Goal: Task Accomplishment & Management: Manage account settings

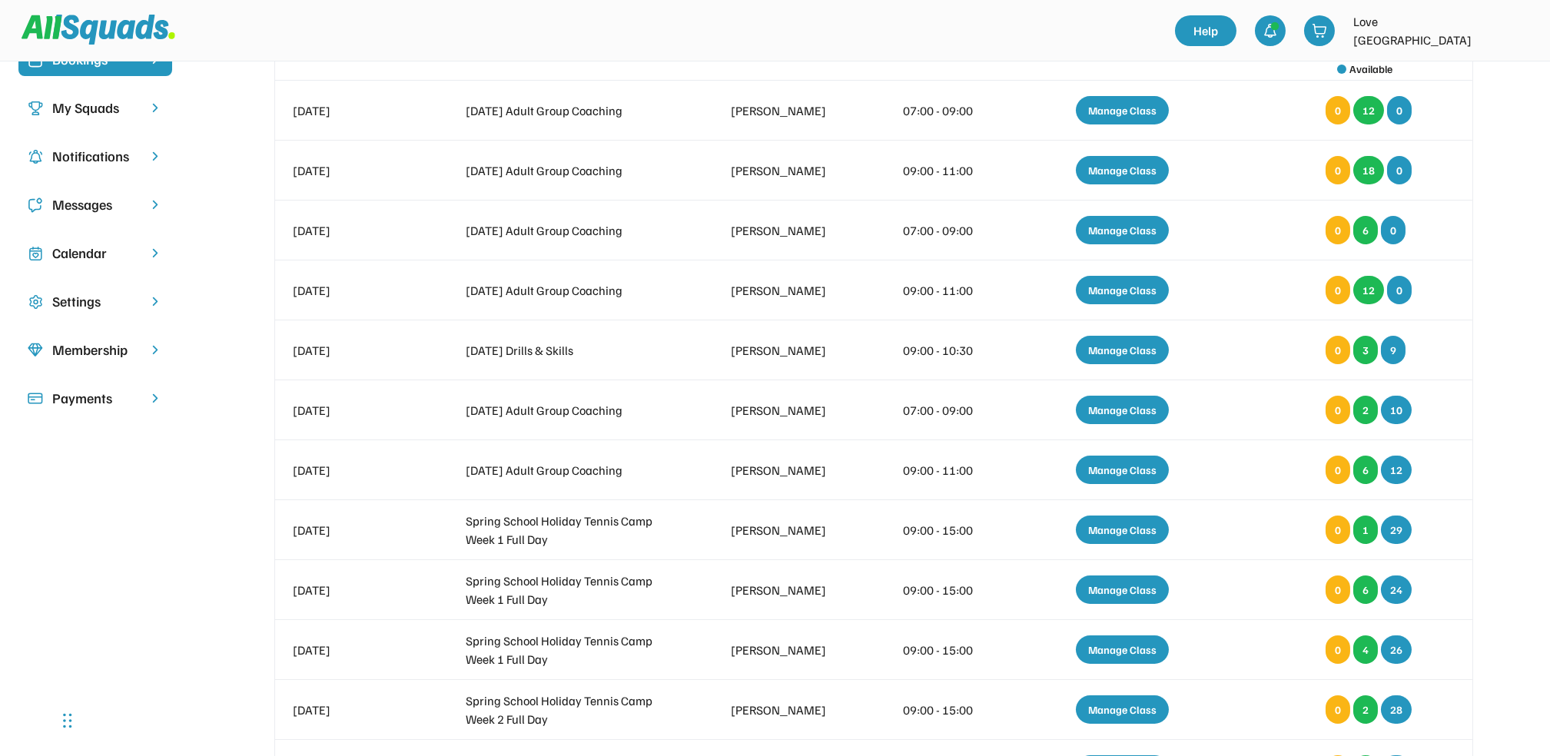
scroll to position [138, 0]
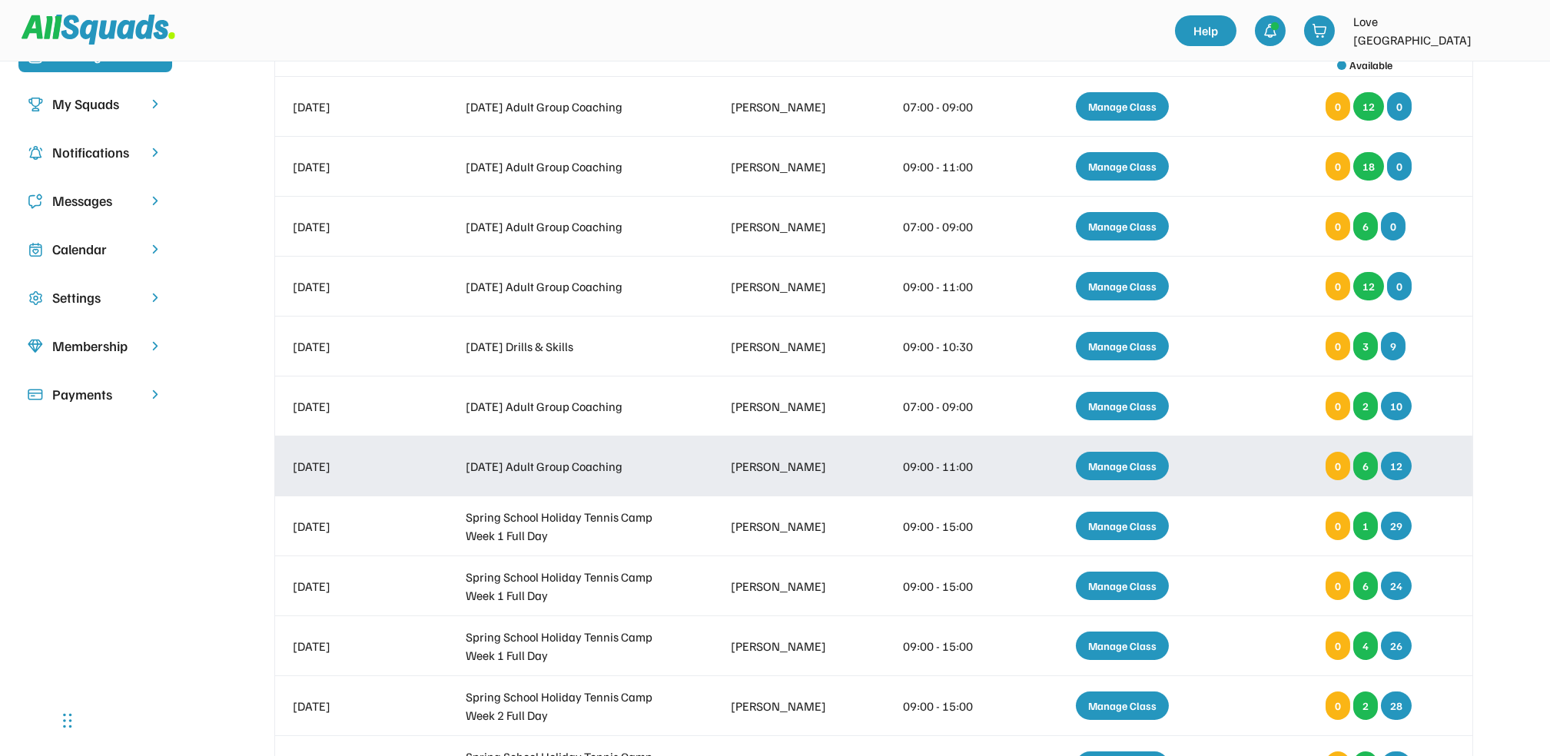
click at [1127, 270] on div "Manage Class" at bounding box center [1122, 466] width 93 height 28
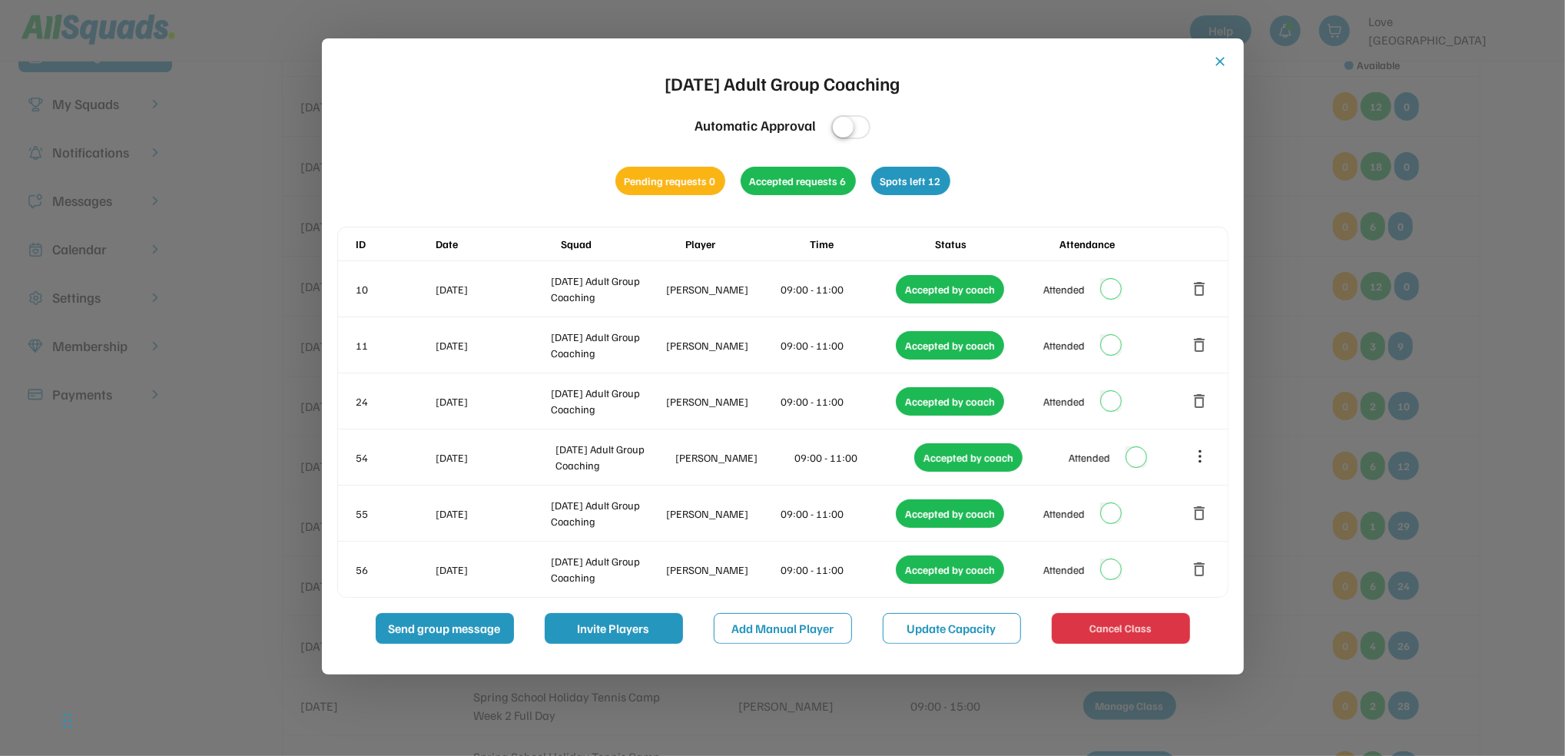
click at [1219, 58] on button "close" at bounding box center [1220, 61] width 15 height 15
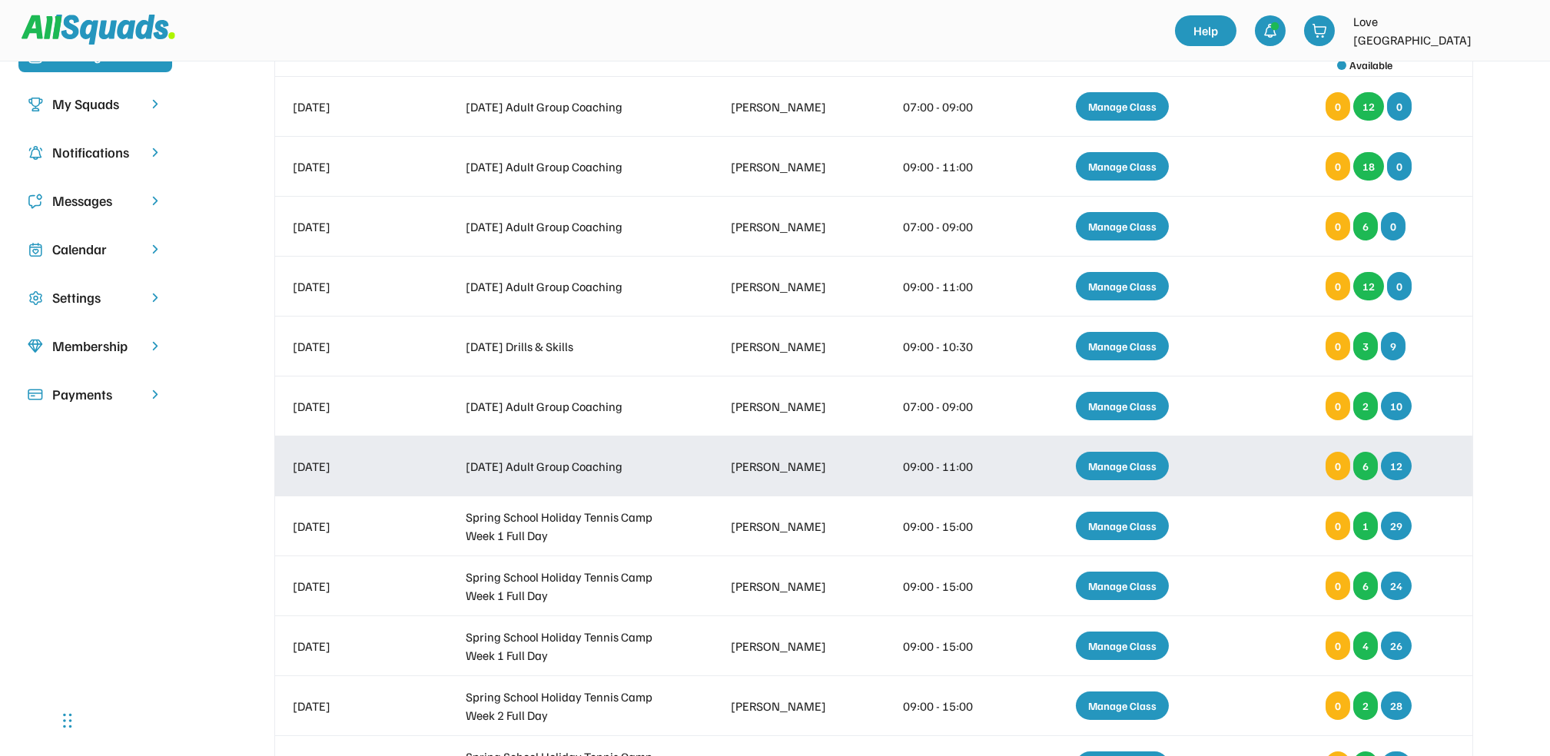
click at [1099, 270] on div "Manage Class" at bounding box center [1122, 466] width 93 height 28
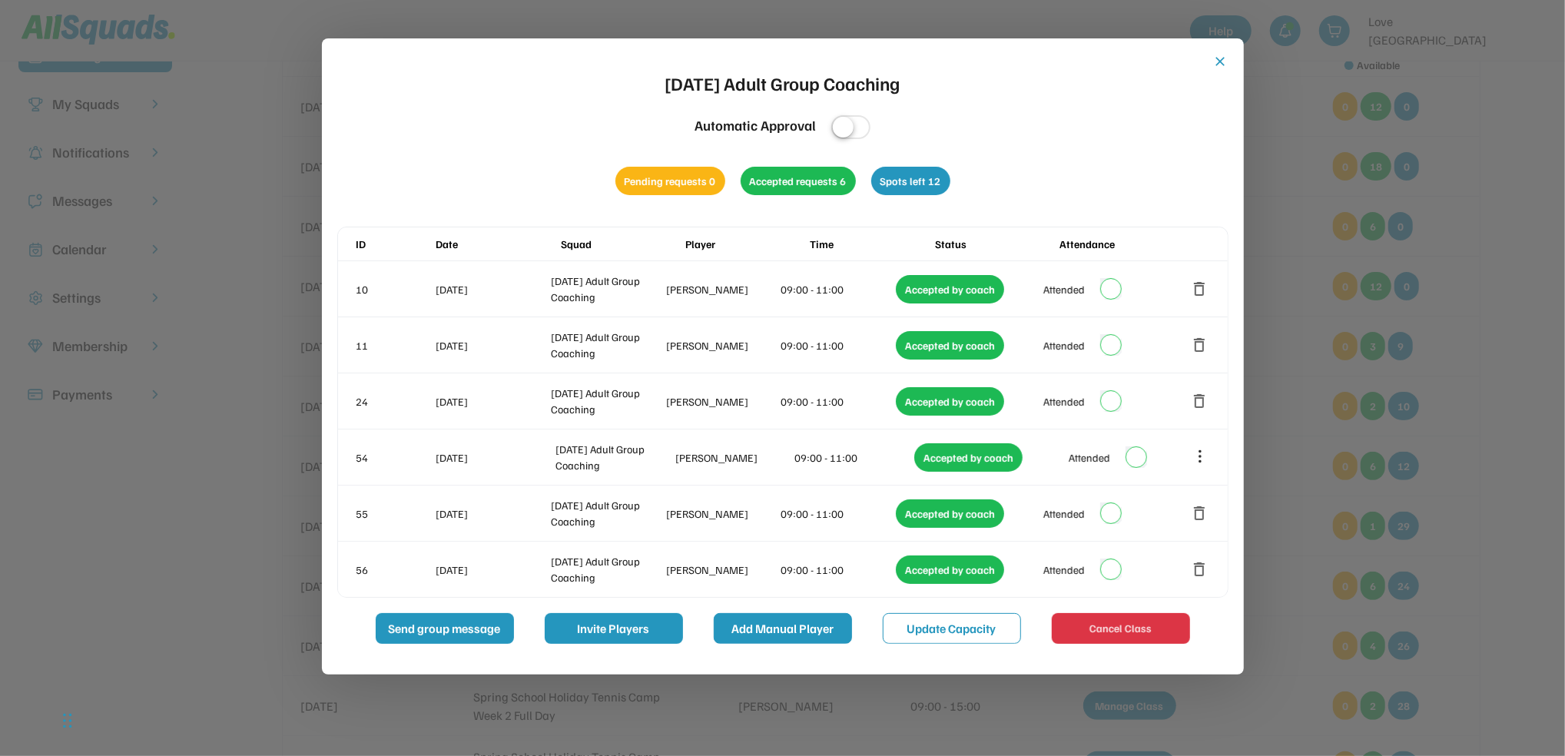
click at [784, 270] on button "Add Manual Player" at bounding box center [783, 628] width 138 height 31
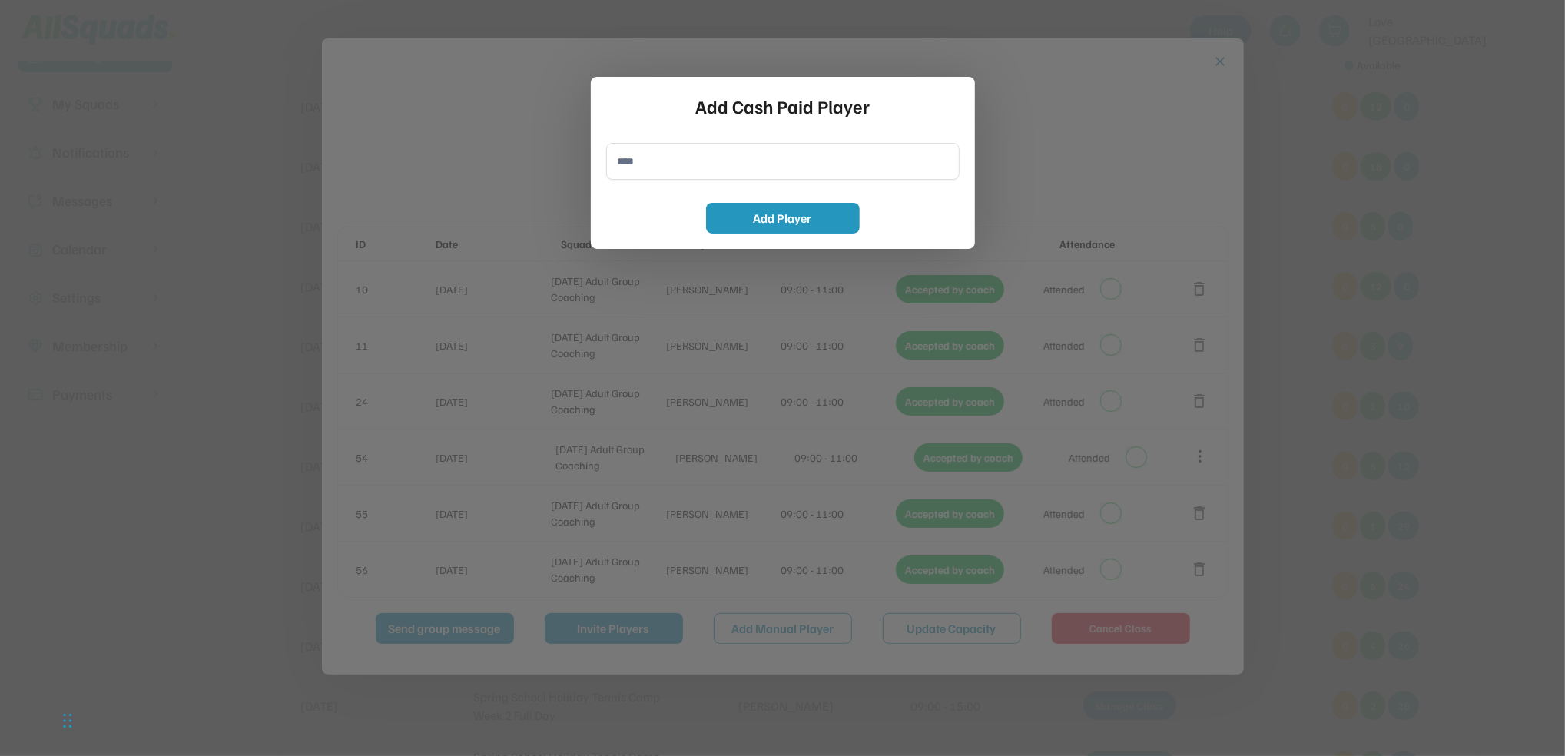
click at [714, 270] on button "Add Manual Player" at bounding box center [783, 628] width 138 height 31
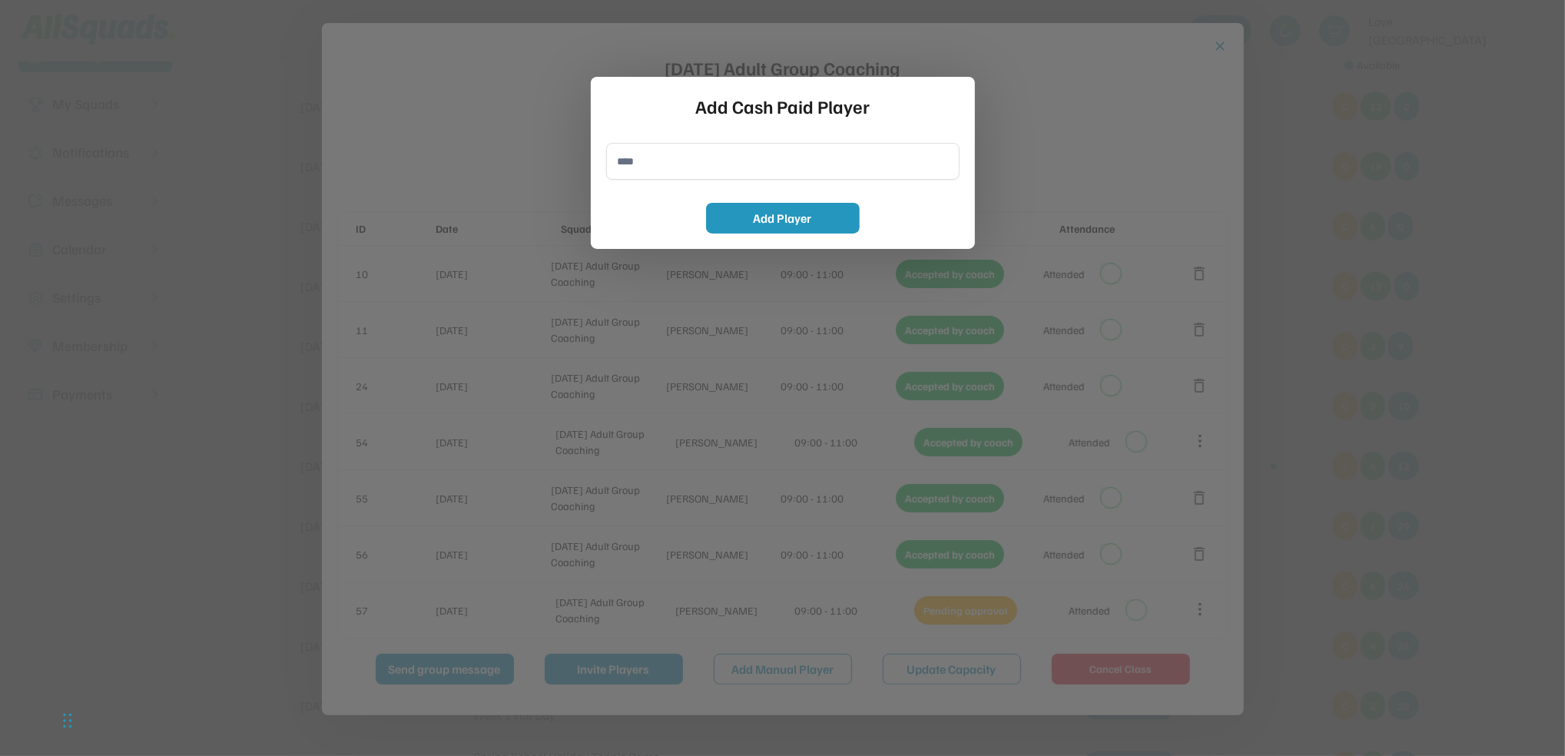
click at [861, 251] on div at bounding box center [782, 378] width 1565 height 756
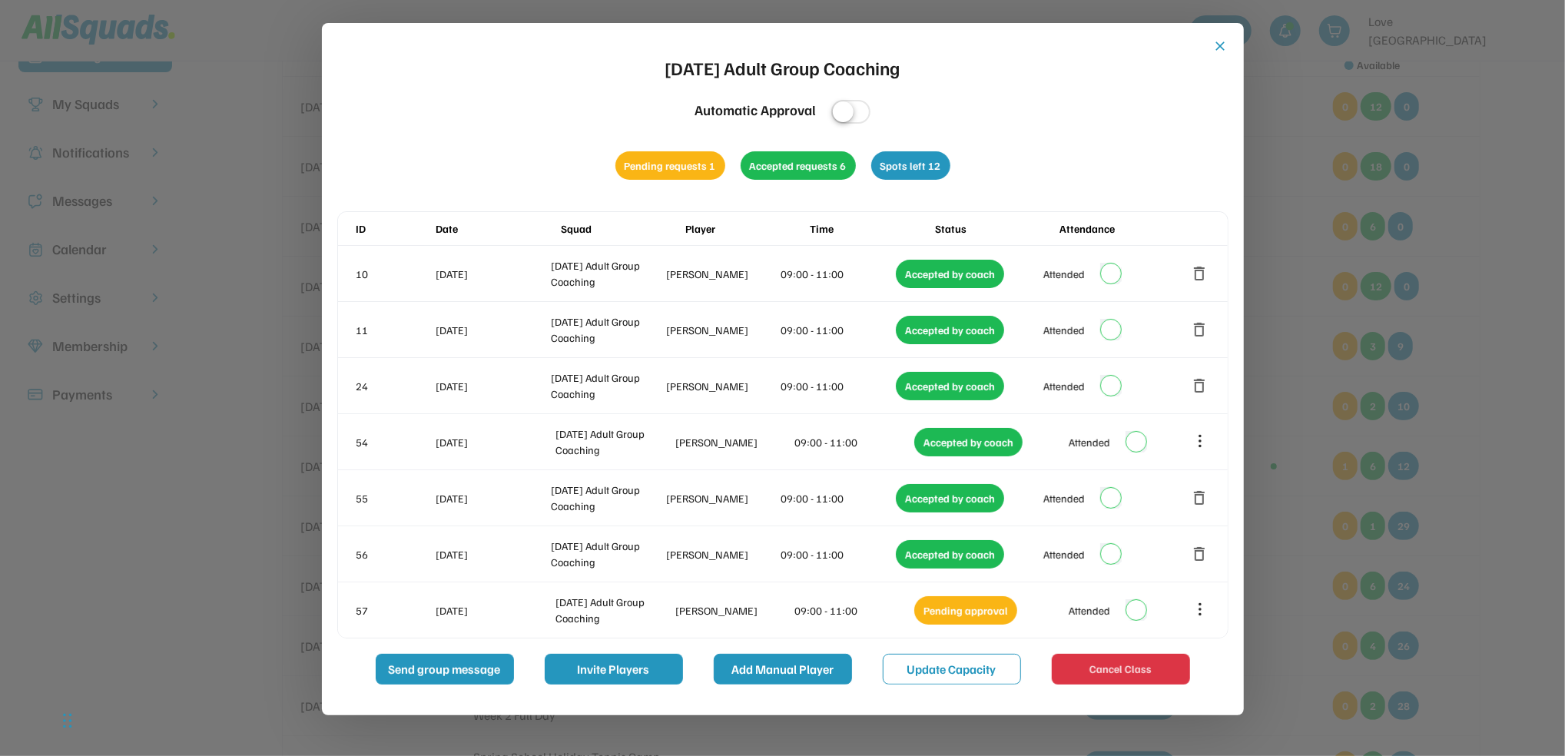
click at [818, 270] on button "Add Manual Player" at bounding box center [783, 669] width 138 height 31
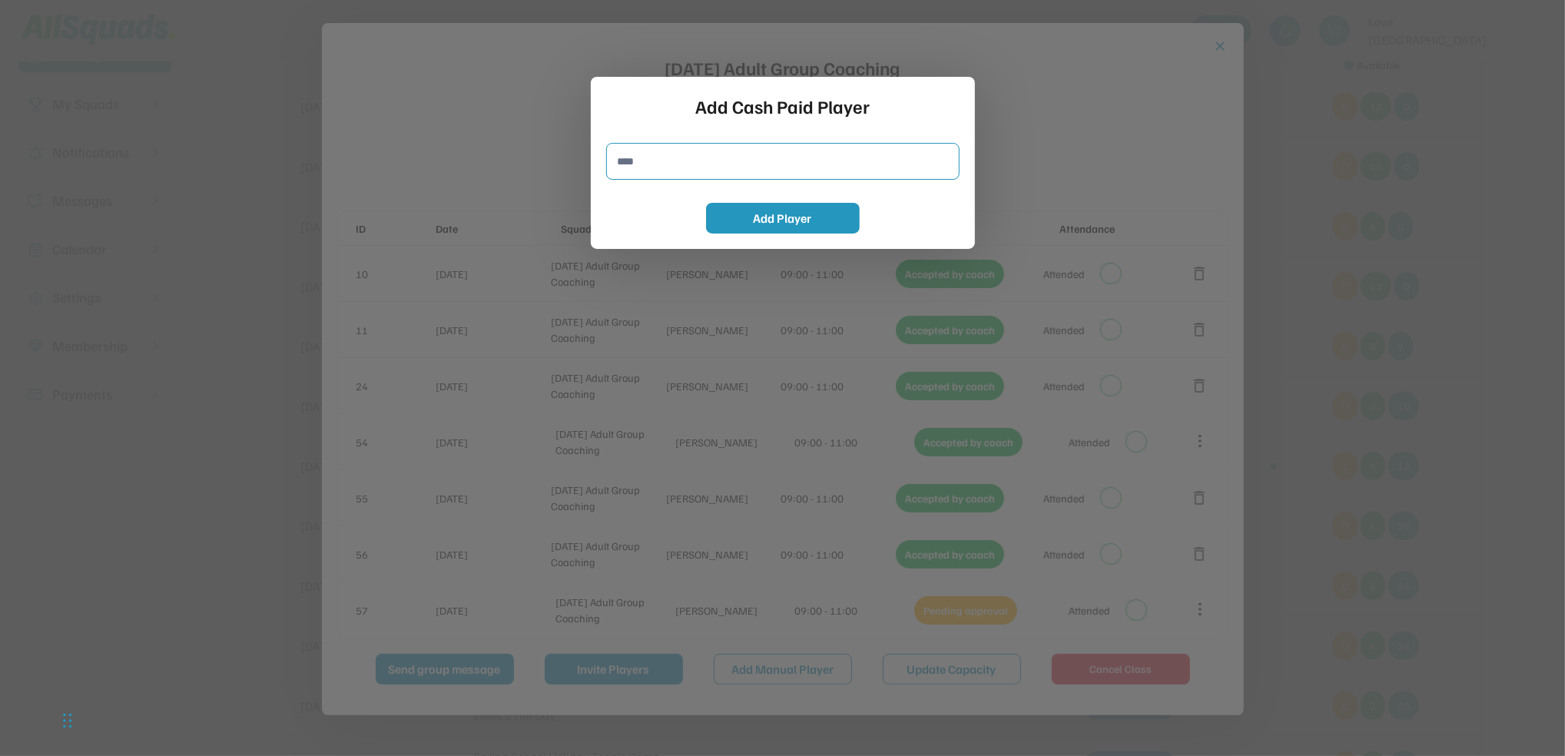
click at [685, 178] on input "input" at bounding box center [782, 161] width 353 height 37
type input "**********"
click at [773, 210] on button "Add Player" at bounding box center [783, 218] width 154 height 31
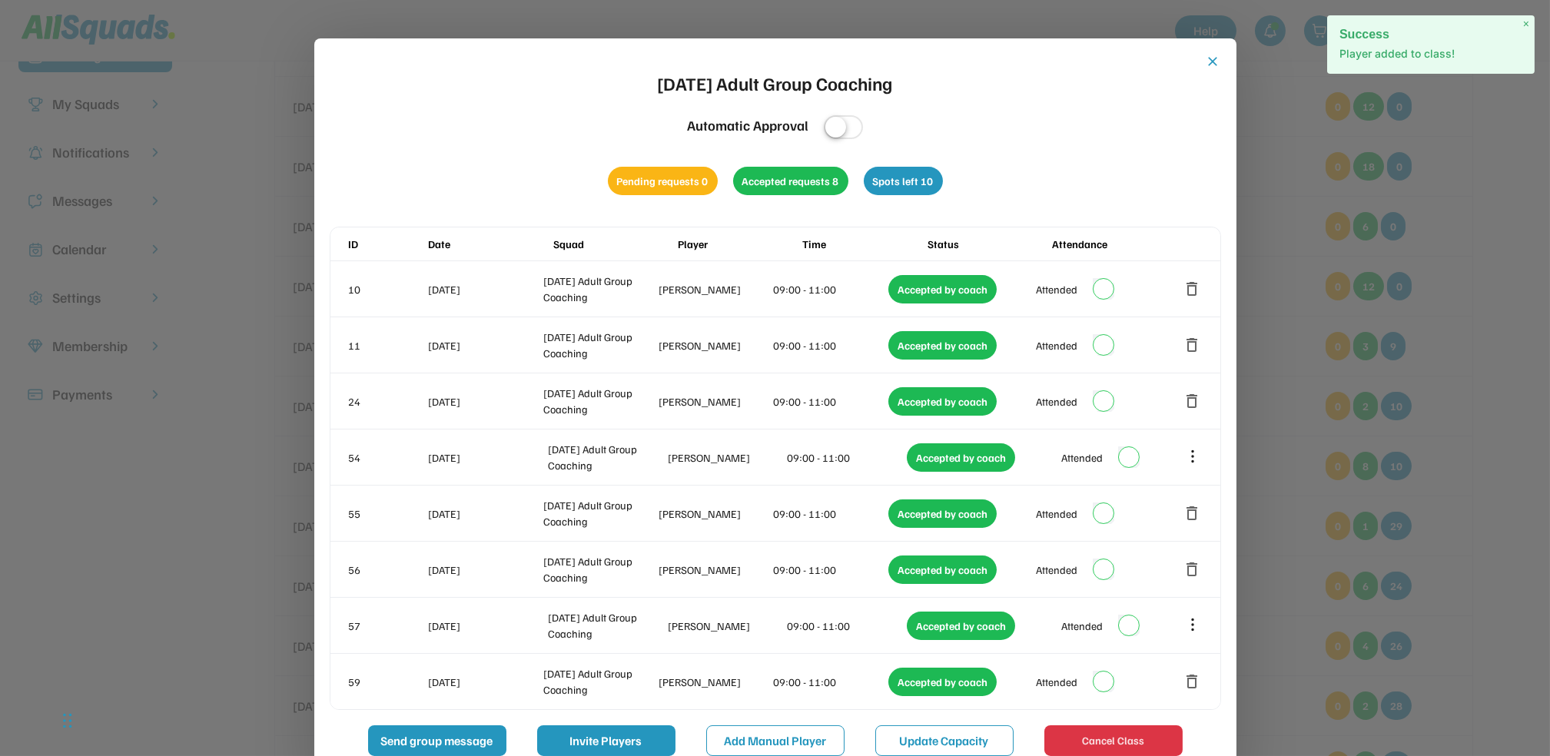
click at [1206, 58] on button "close" at bounding box center [1213, 61] width 15 height 15
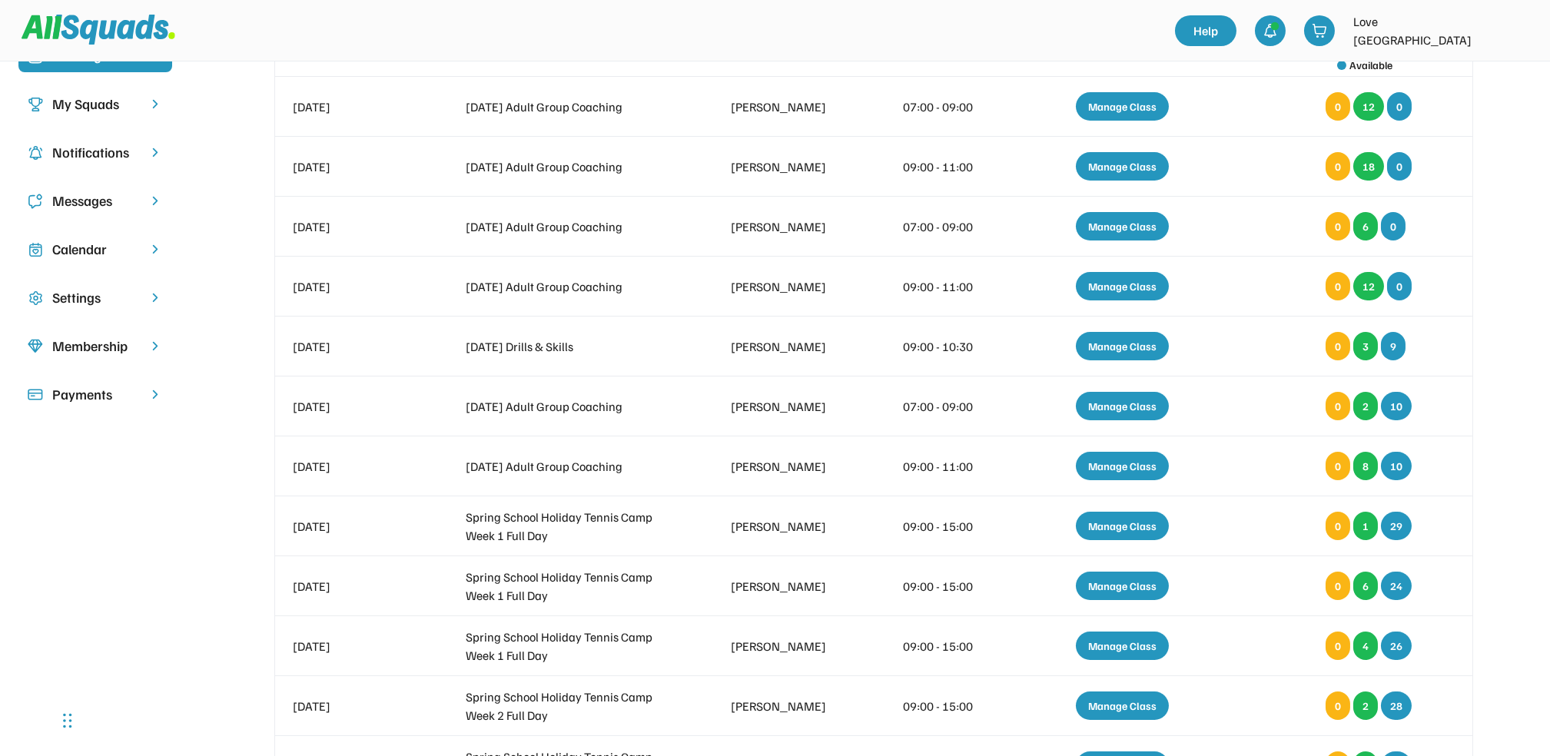
click at [1521, 270] on div "Upcoming Bookings Past Bookings Reports Date Squad Coach Time Action Legend: Pe…" at bounding box center [873, 455] width 1316 height 1027
